Goal: Check status: Check status

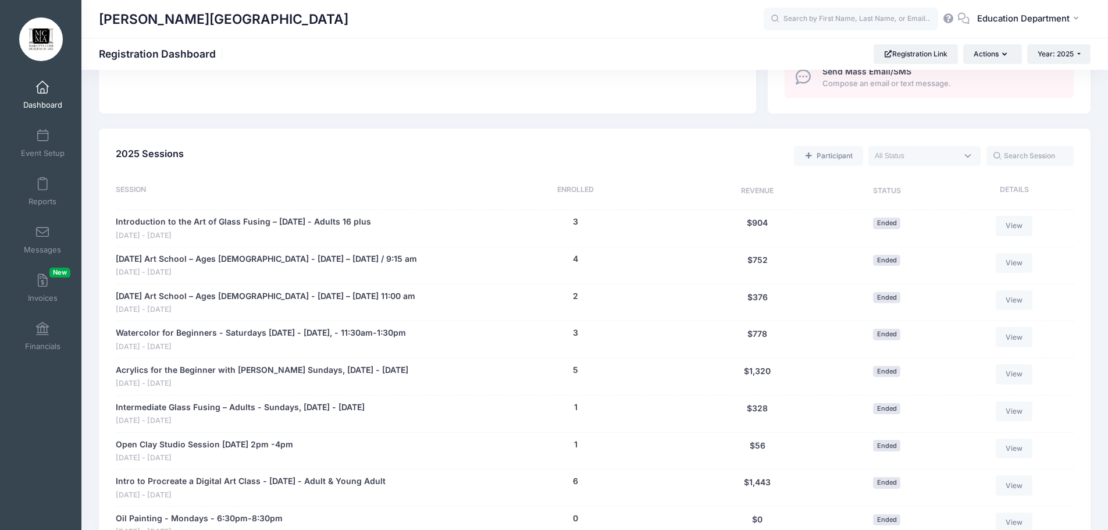
scroll to position [378, 0]
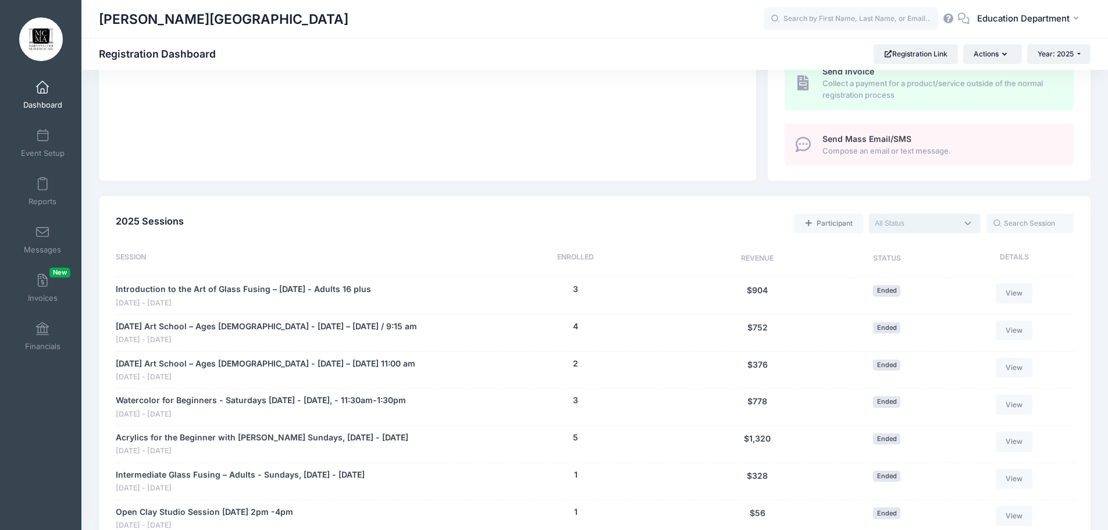
click at [908, 225] on textarea "Search" at bounding box center [916, 223] width 83 height 10
select select "future"
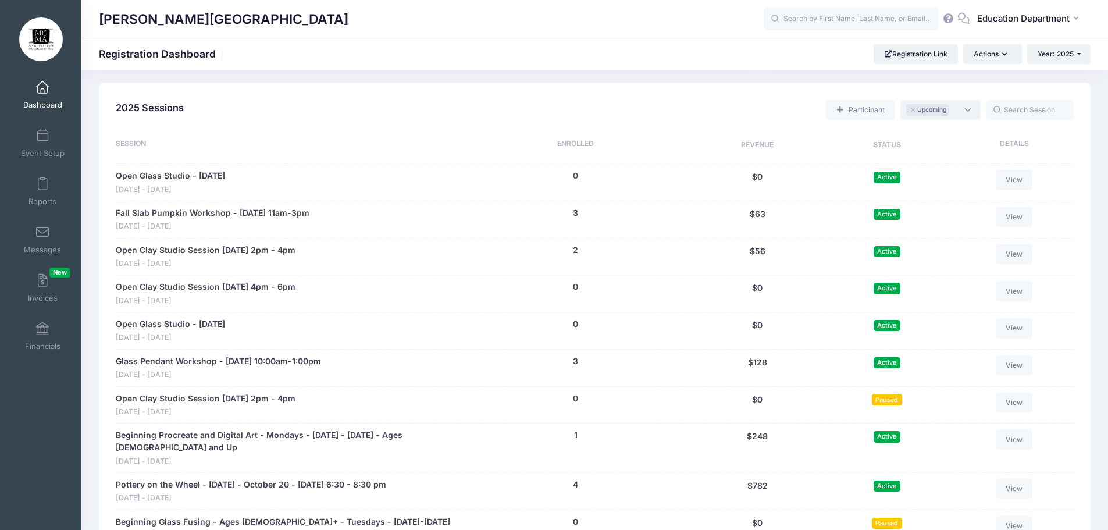
scroll to position [494, 0]
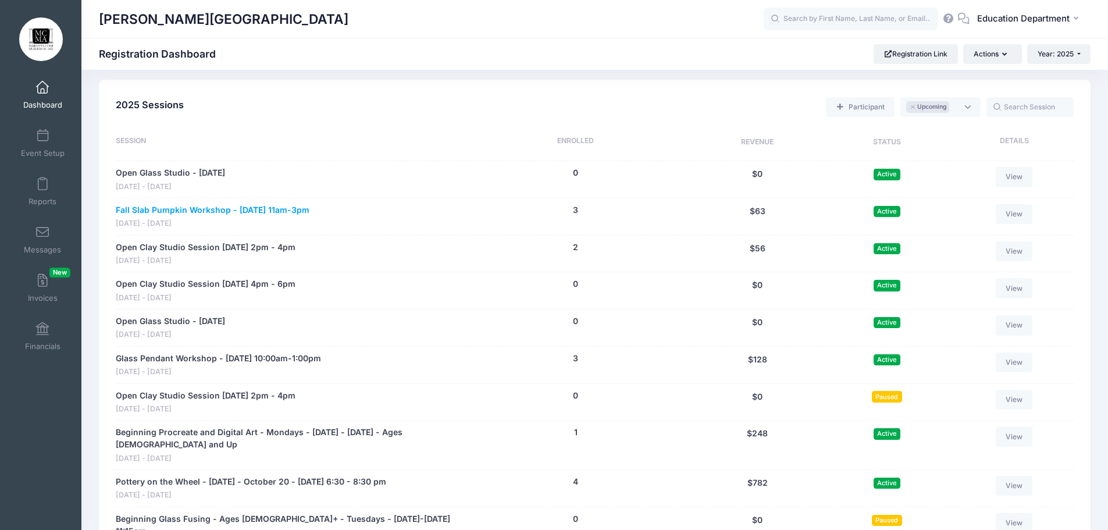
click at [310, 208] on link "Fall Slab Pumpkin Workshop - [DATE] 11am-3pm" at bounding box center [213, 210] width 194 height 12
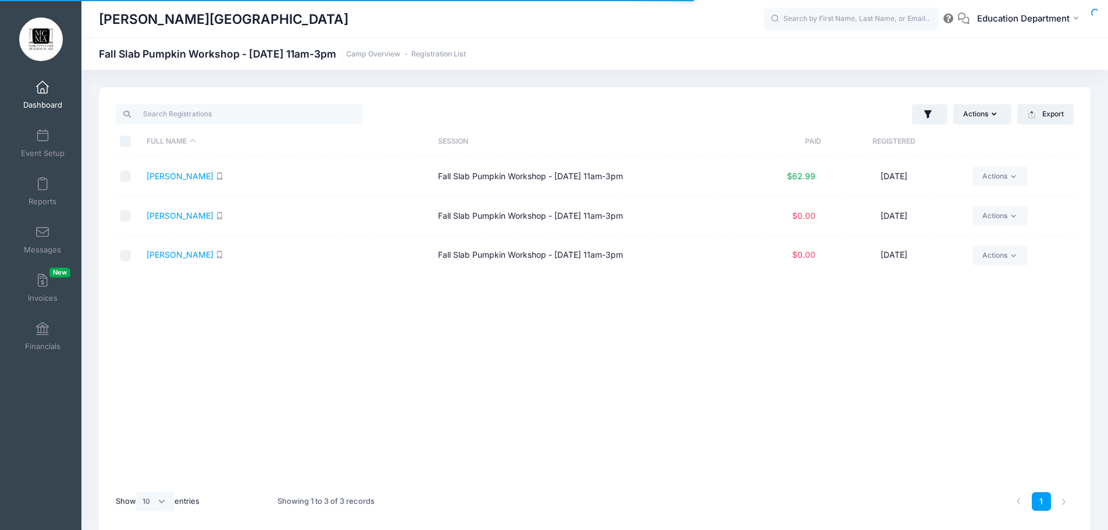
select select "10"
click at [186, 214] on link "Basanta, Kristin" at bounding box center [180, 216] width 67 height 10
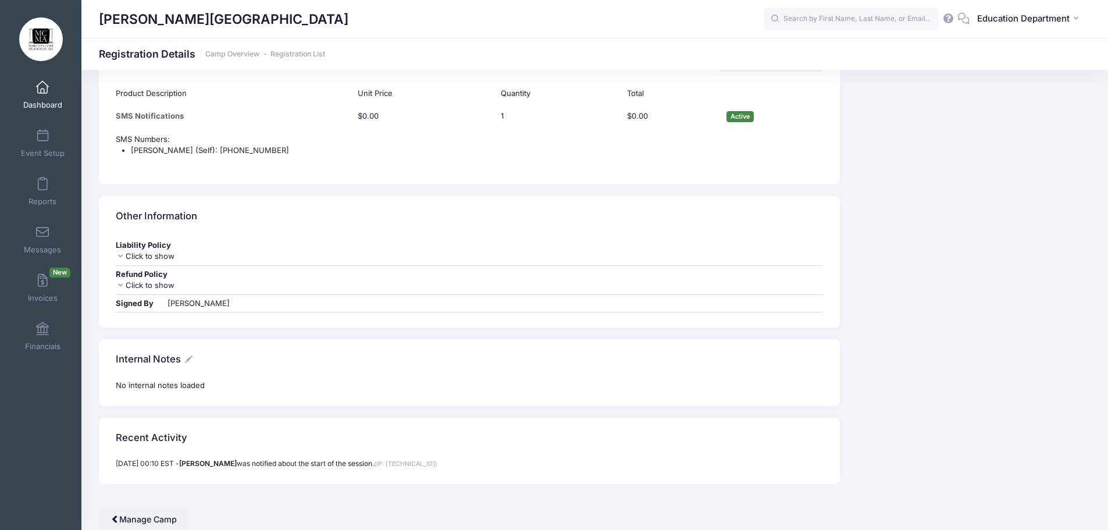
scroll to position [898, 0]
